Goal: Task Accomplishment & Management: Use online tool/utility

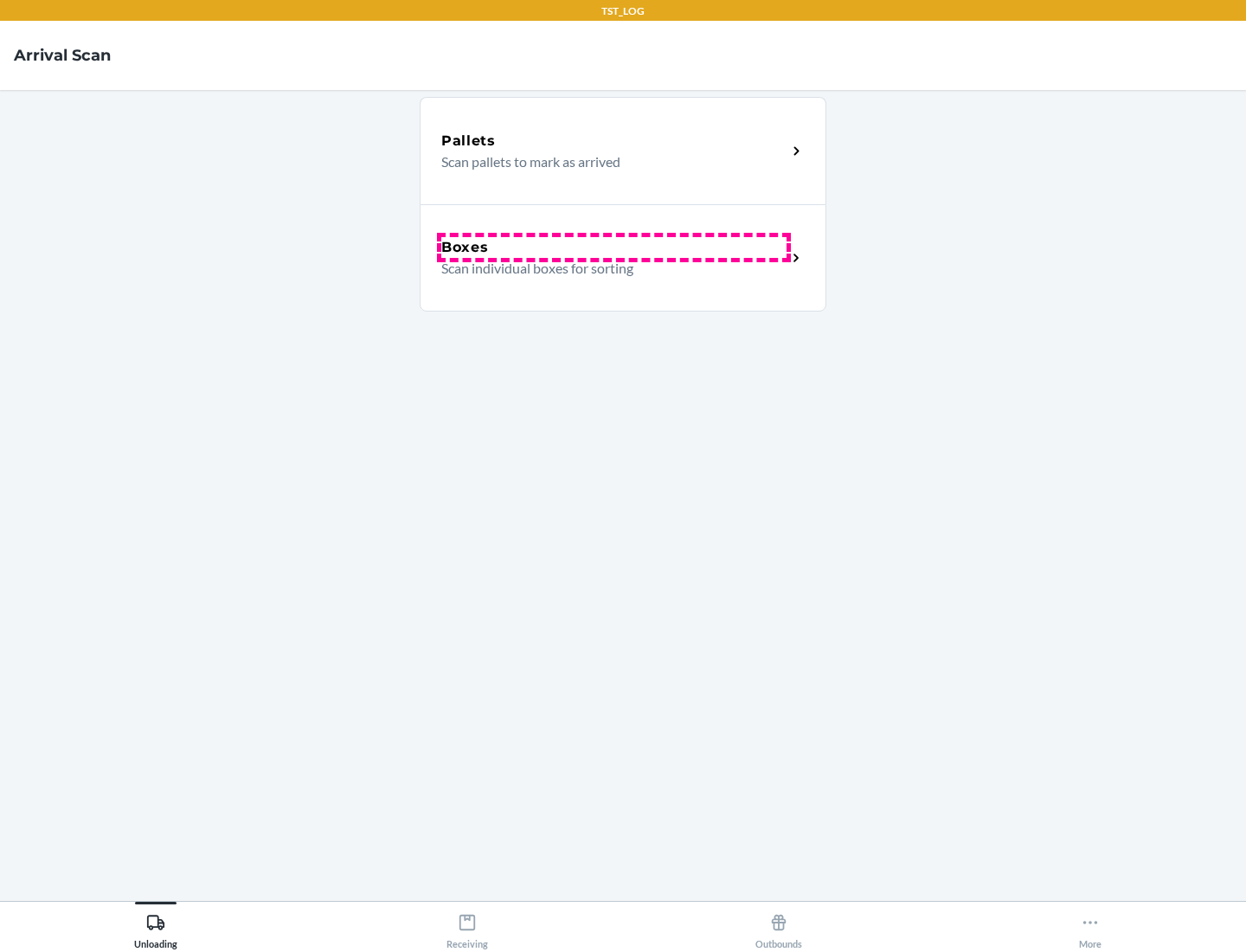
click at [613, 247] on div "Boxes" at bounding box center [614, 246] width 345 height 20
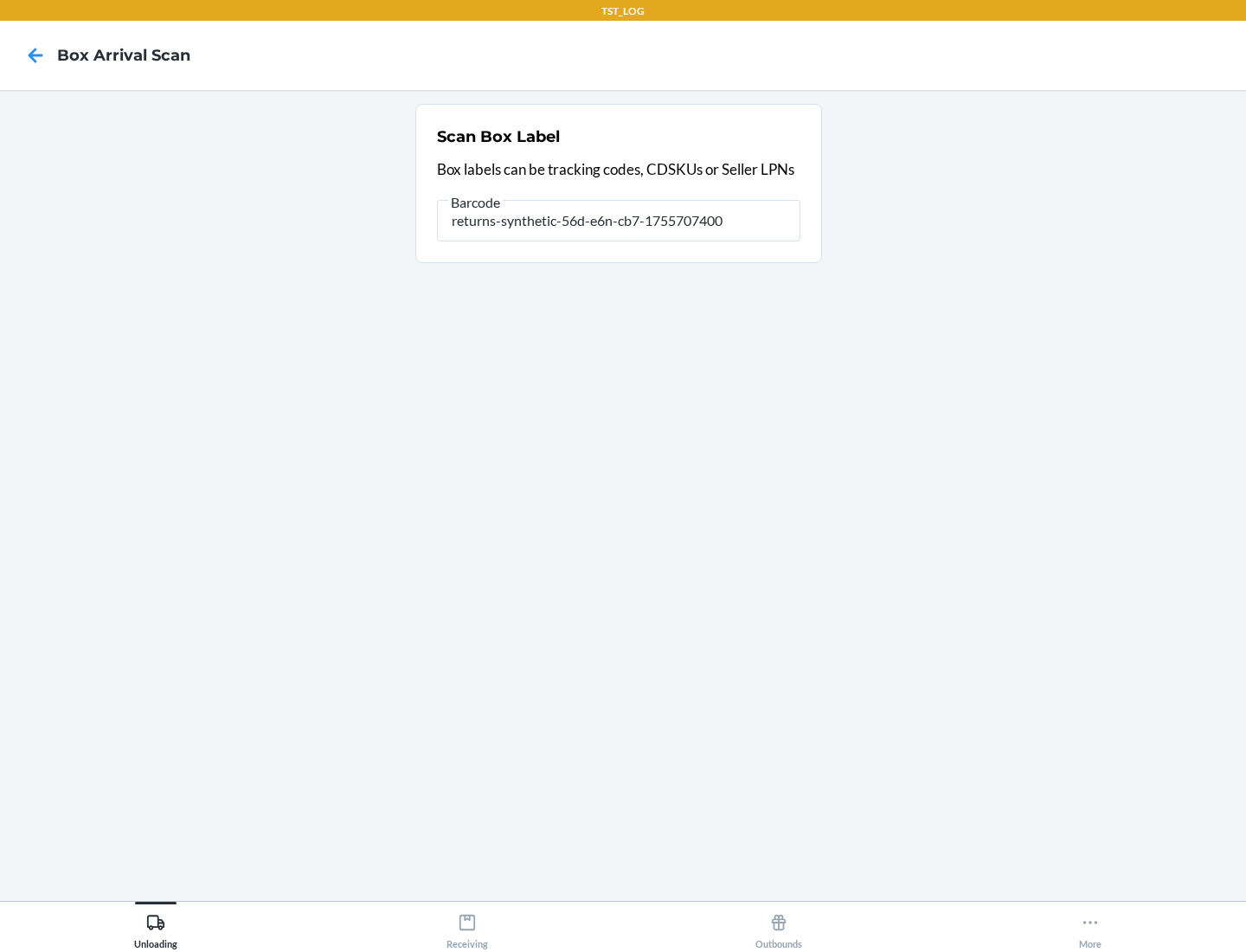
type input "returns-synthetic-56d-e6n-cb7-1755707400"
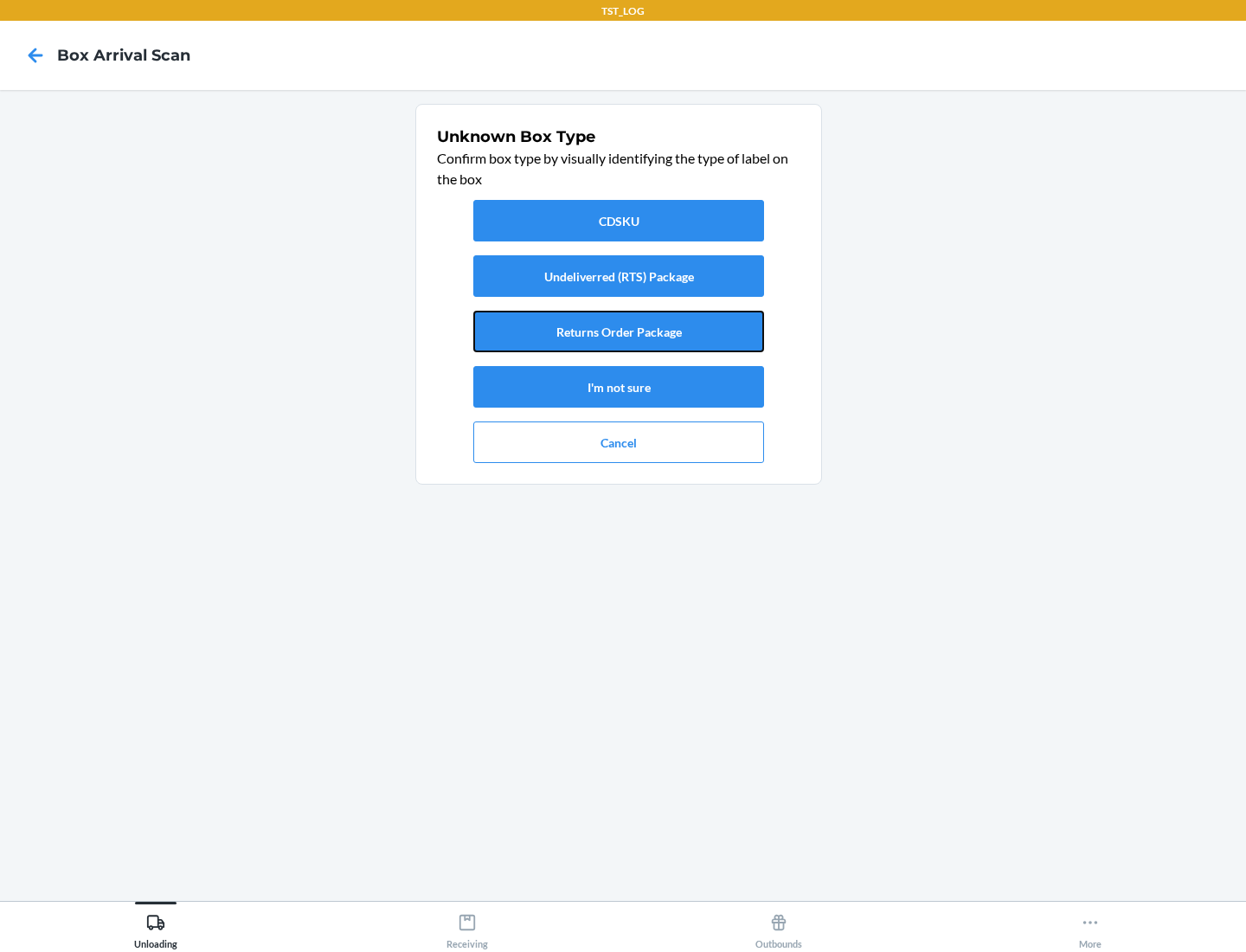
click at [619, 332] on button "Returns Order Package" at bounding box center [619, 331] width 291 height 42
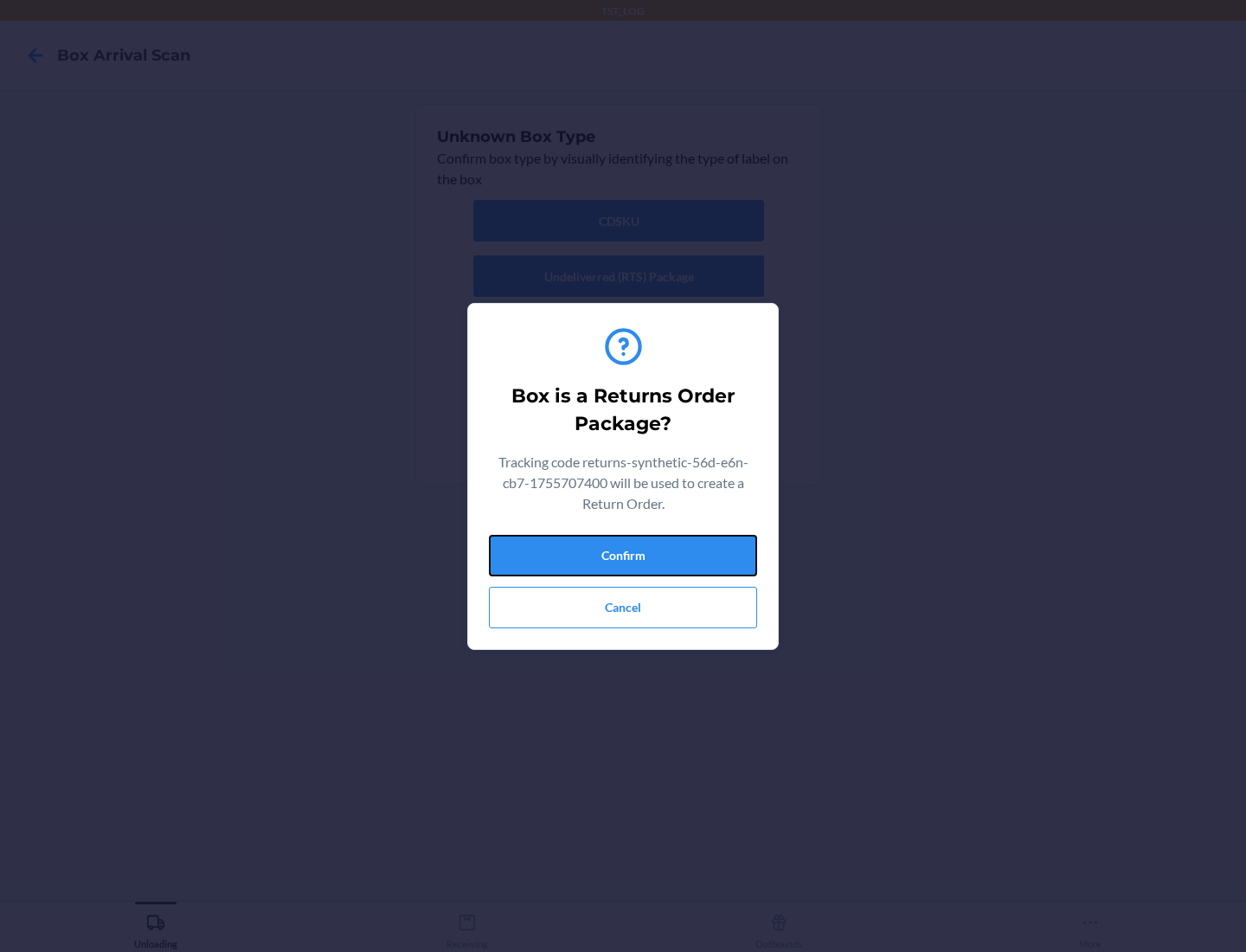
click at [623, 555] on button "Confirm" at bounding box center [623, 555] width 269 height 42
